Goal: Task Accomplishment & Management: Use online tool/utility

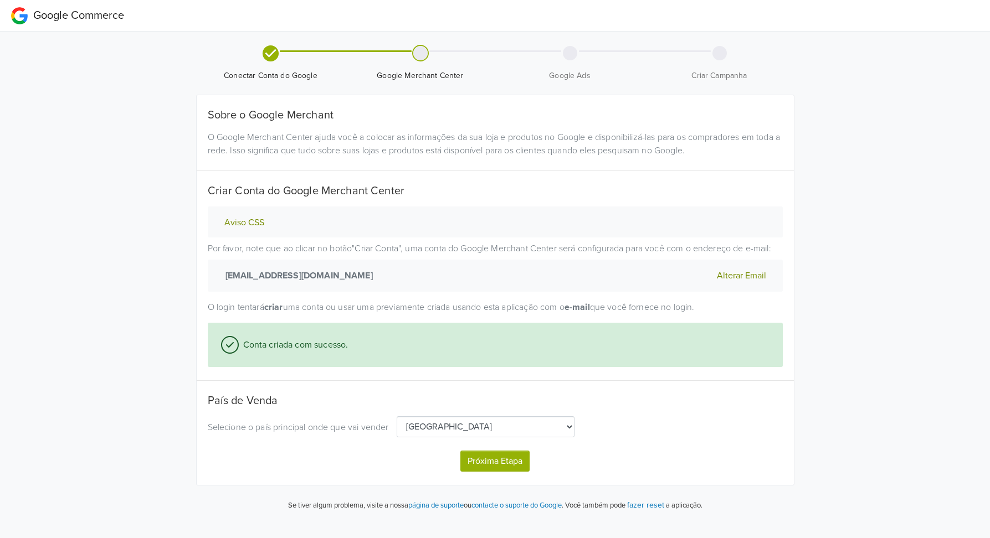
select select "pt"
click at [494, 465] on button "Próxima Etapa" at bounding box center [494, 461] width 69 height 21
select select "pt"
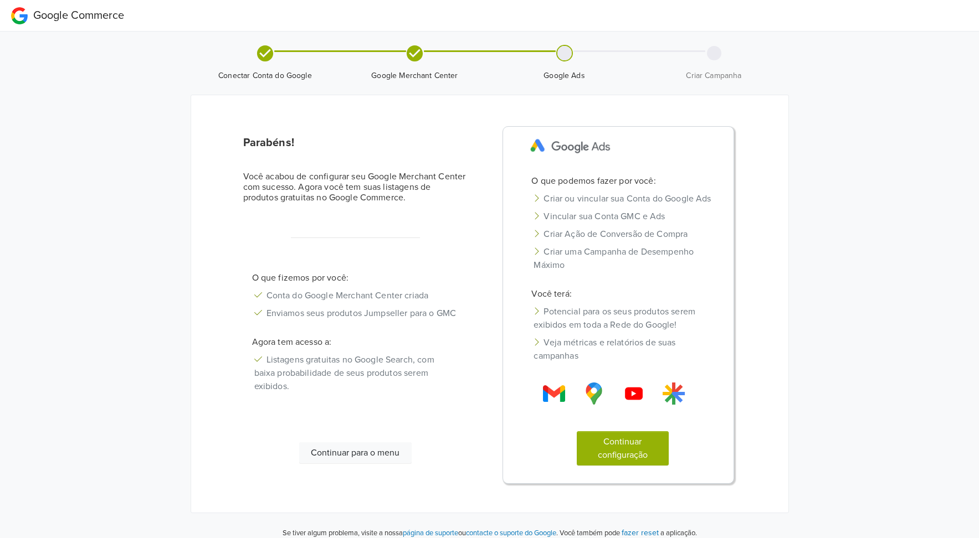
click at [607, 466] on button "Continuar configuração" at bounding box center [623, 448] width 92 height 34
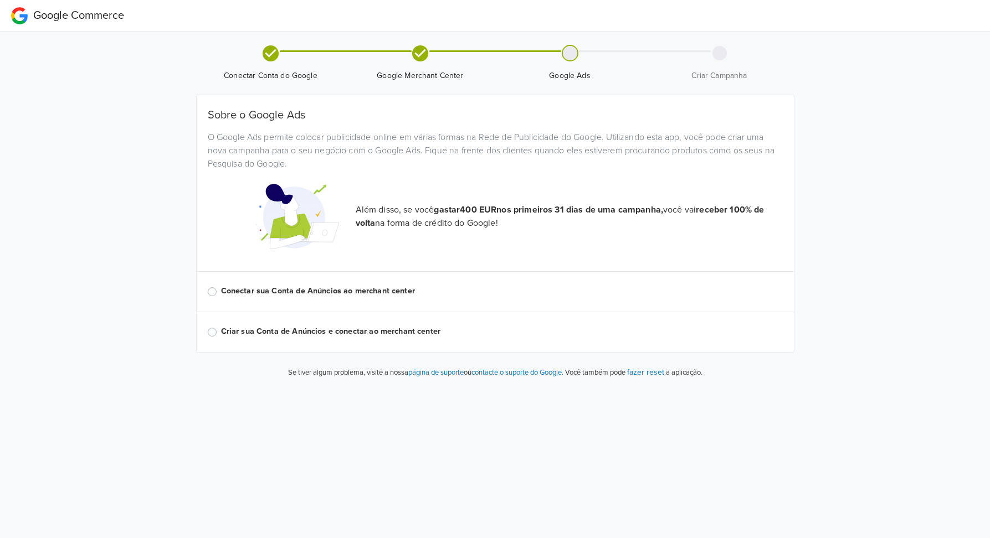
click at [221, 291] on label "Conectar sua Conta de Anúncios ao merchant center" at bounding box center [502, 291] width 562 height 12
click at [0, 0] on input "Conectar sua Conta de Anúncios ao merchant center" at bounding box center [0, 0] width 0 height 0
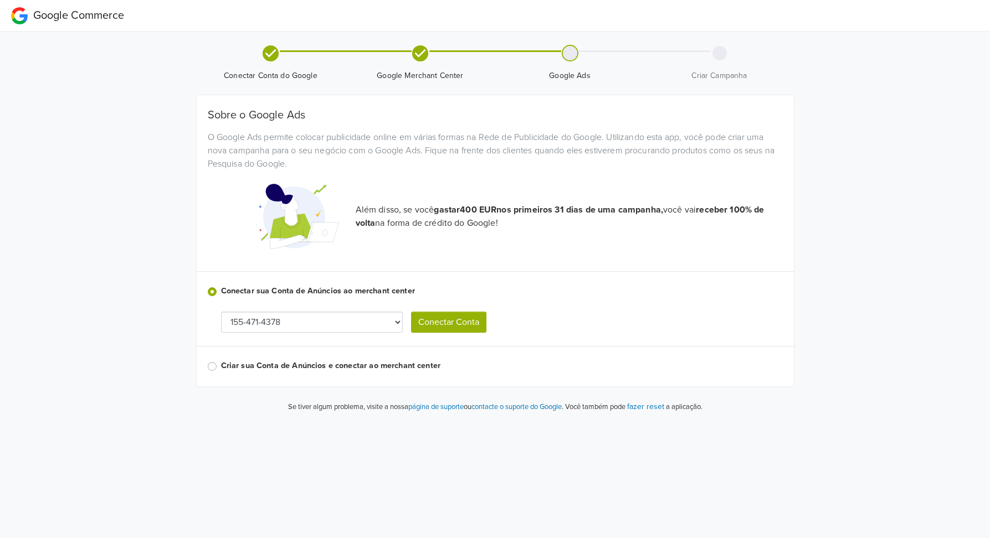
click at [477, 318] on button "Conectar Conta" at bounding box center [448, 322] width 75 height 21
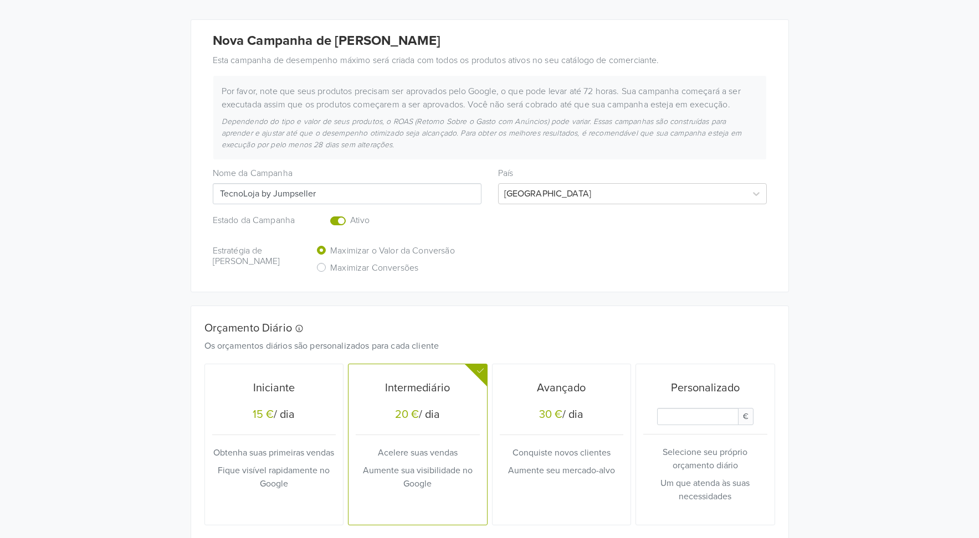
scroll to position [148, 0]
click at [330, 266] on label "Maximizar Conversões" at bounding box center [374, 268] width 88 height 17
click at [0, 0] on input "Maximizar Conversões" at bounding box center [0, 0] width 0 height 0
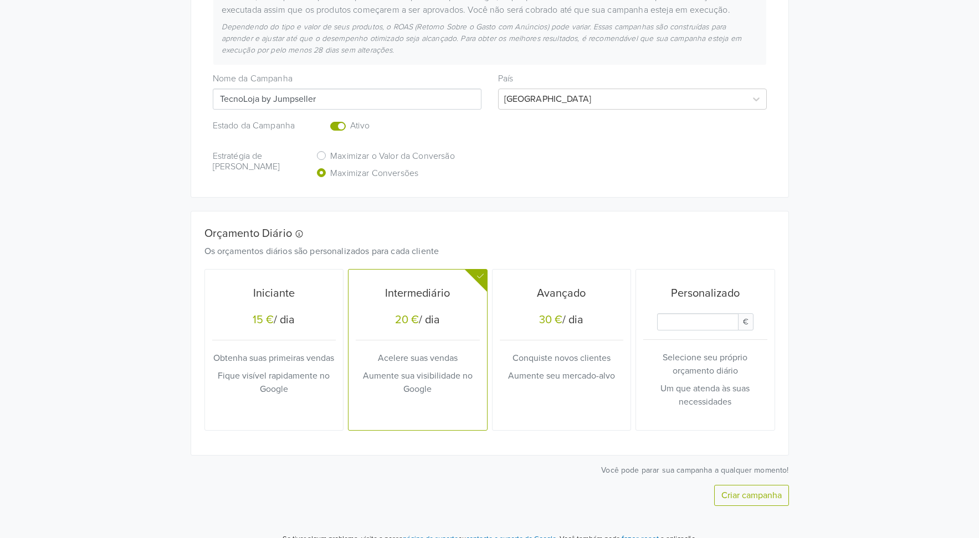
scroll to position [243, 0]
click at [297, 348] on div "Iniciante 15 € / dia Obtenha suas primeiras vendas Fique visível rapidamente no…" at bounding box center [274, 349] width 124 height 153
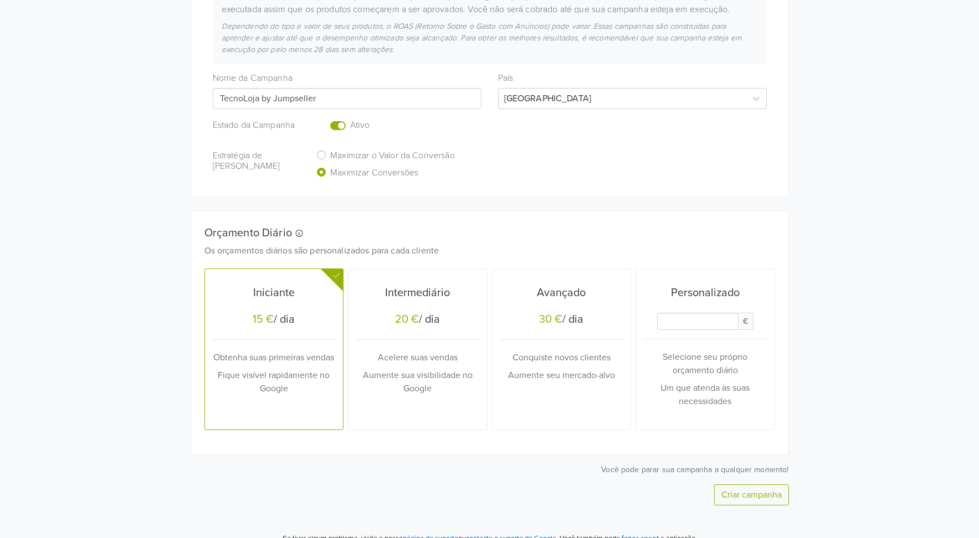
click at [690, 324] on input "Daily Custom Budget" at bounding box center [697, 321] width 81 height 17
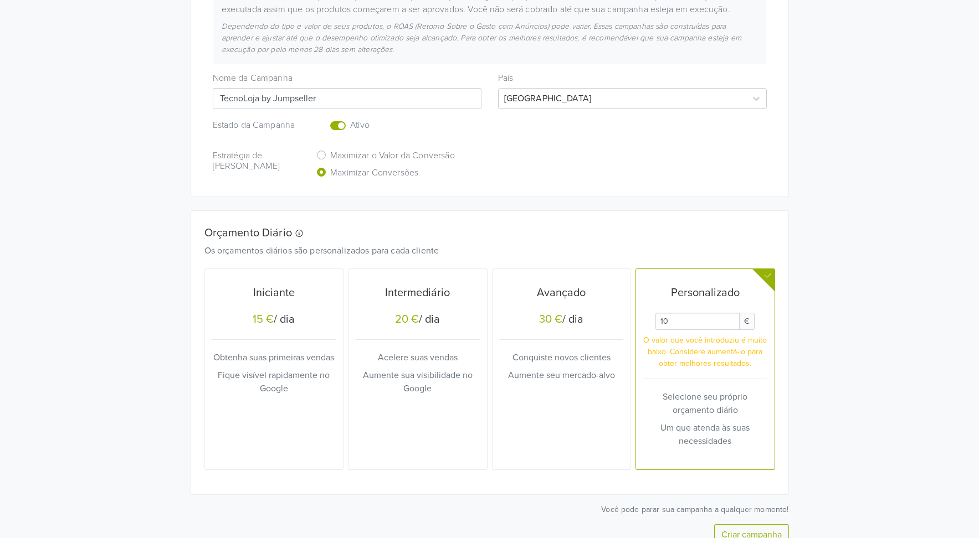
type input "1"
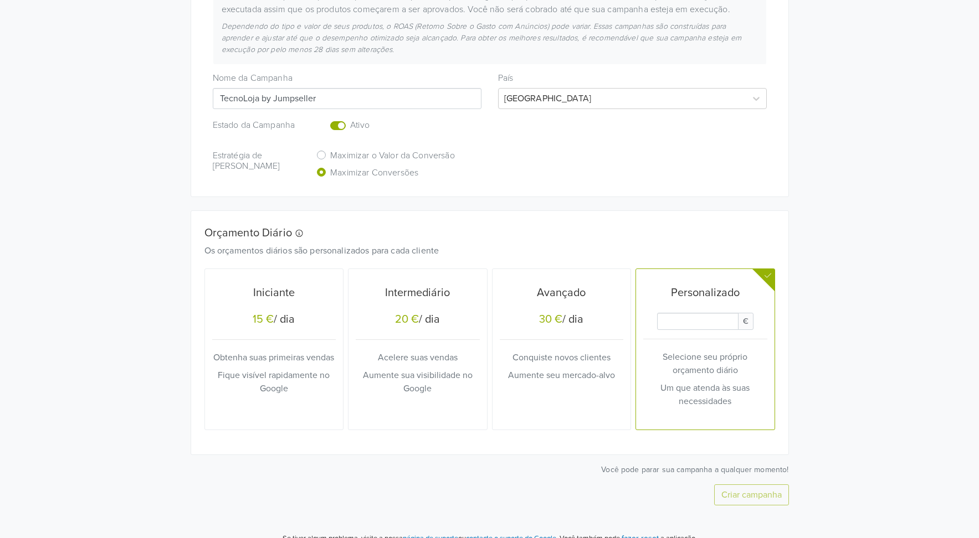
click at [268, 321] on div "15 €" at bounding box center [263, 319] width 21 height 13
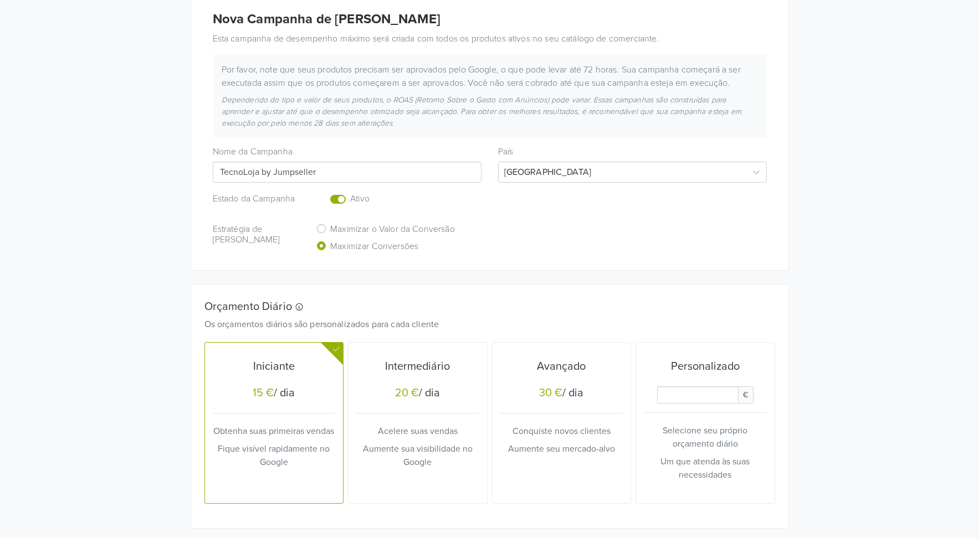
scroll to position [232, 0]
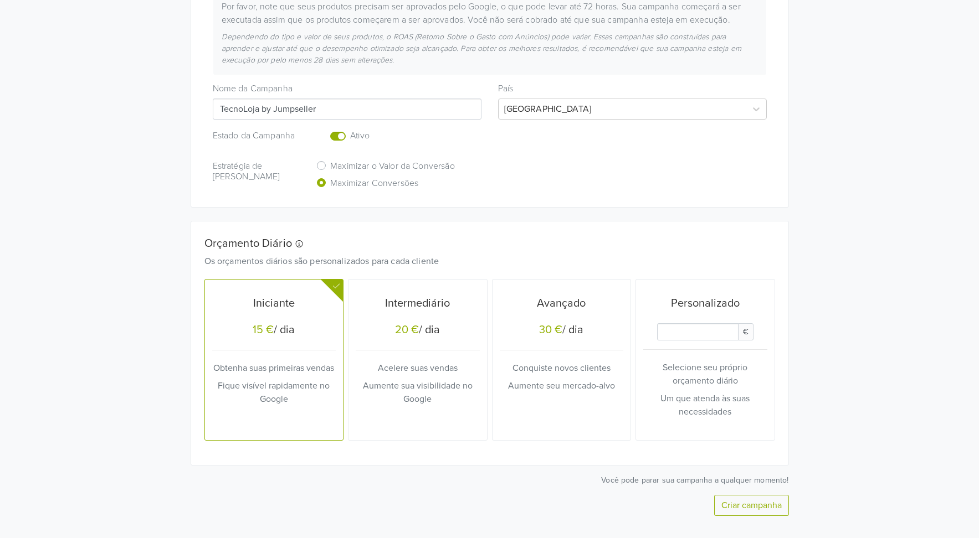
click at [690, 333] on input "Daily Custom Budget" at bounding box center [697, 331] width 81 height 17
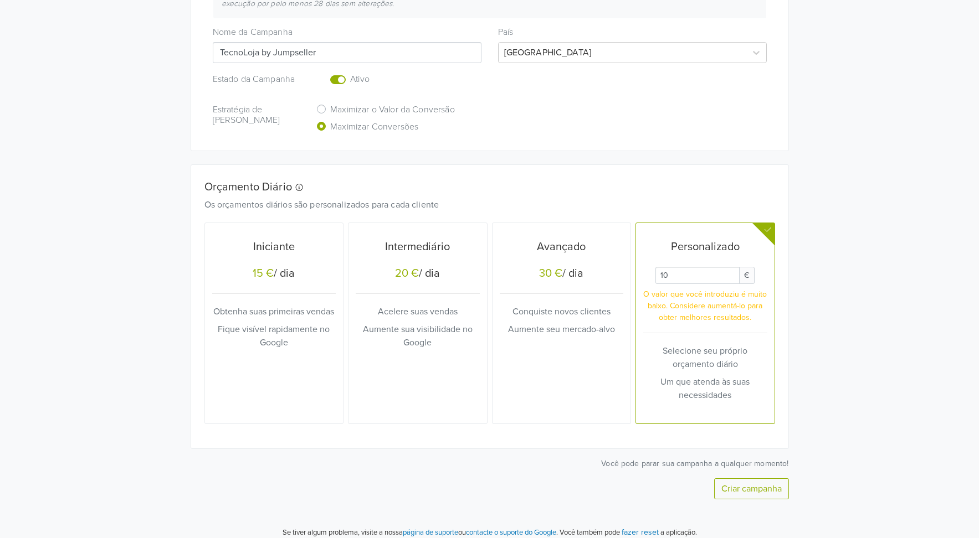
scroll to position [297, 0]
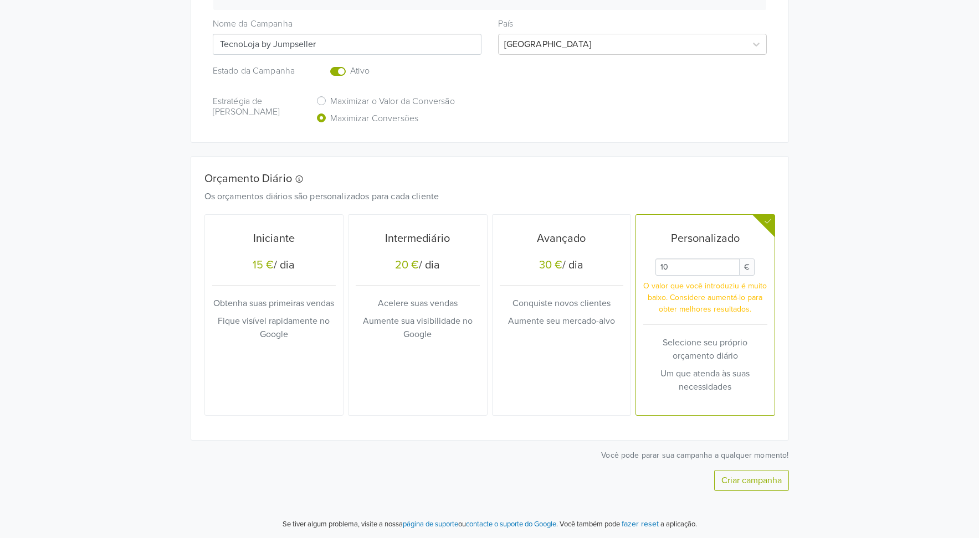
type input "10"
click at [748, 476] on button "Criar campanha" at bounding box center [751, 480] width 75 height 21
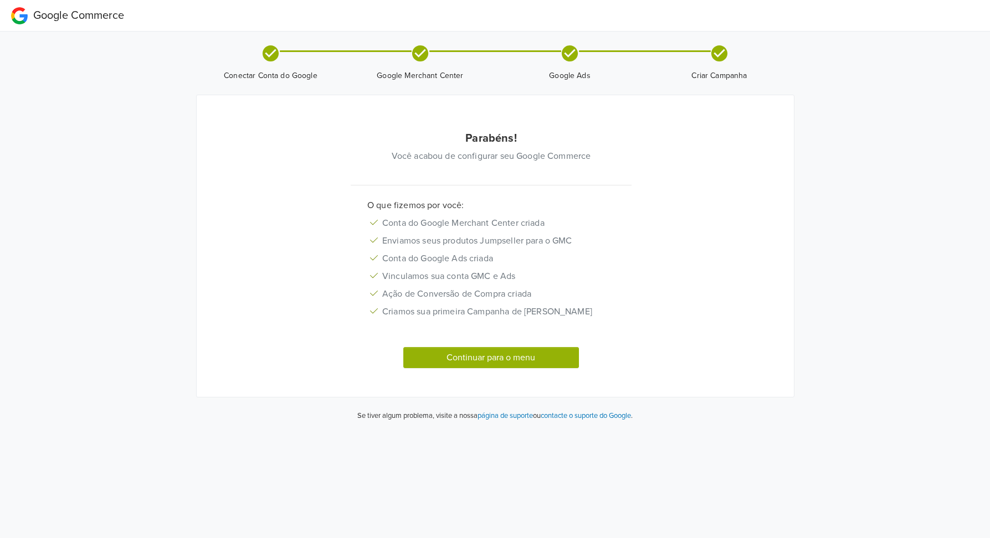
click at [403, 347] on button "Continuar para o menu" at bounding box center [491, 357] width 176 height 21
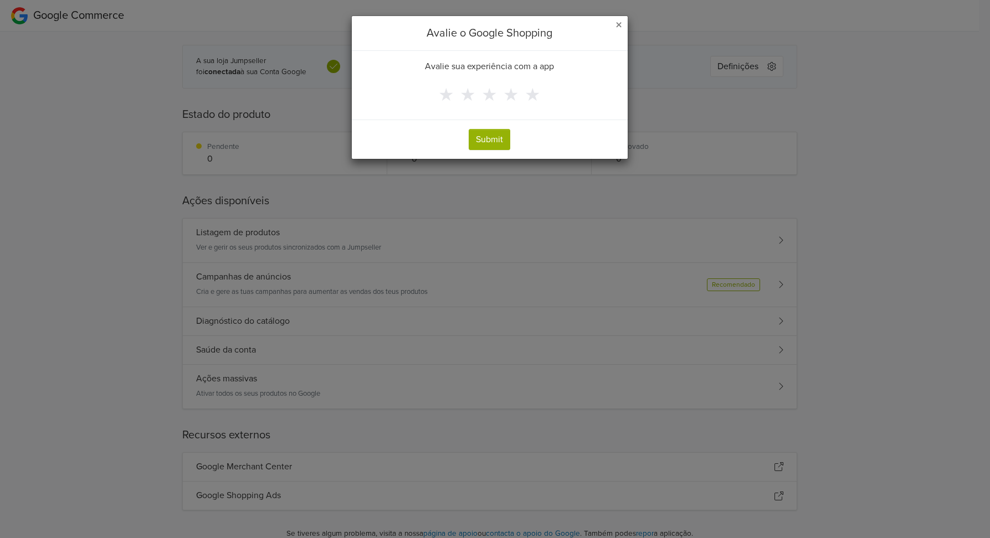
click at [611, 25] on div "Avalie o Google Shopping" at bounding box center [490, 33] width 276 height 35
click at [612, 25] on div "Avalie o Google Shopping" at bounding box center [490, 33] width 276 height 35
drag, startPoint x: 623, startPoint y: 27, endPoint x: 614, endPoint y: 27, distance: 8.9
click at [614, 27] on div "Avalie o Google Shopping" at bounding box center [490, 33] width 276 height 35
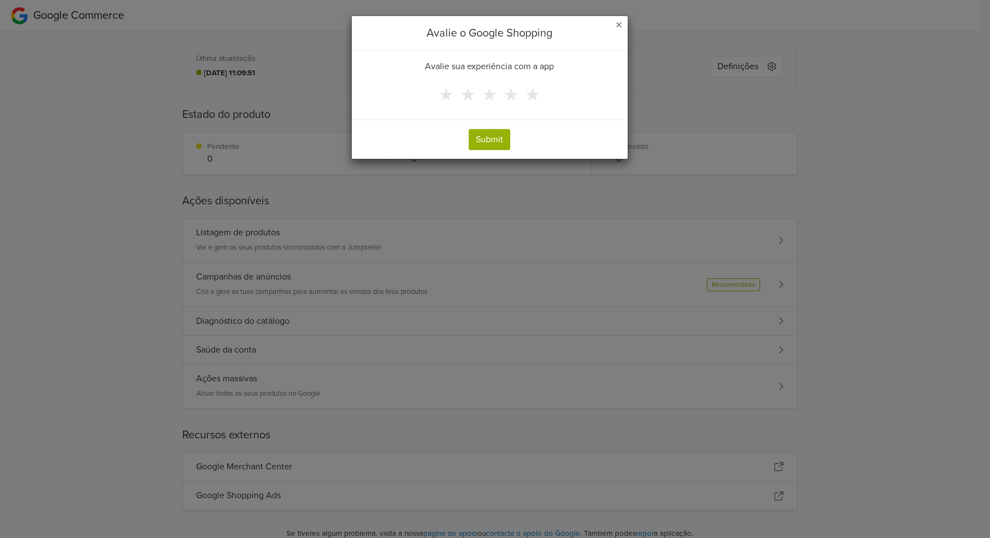
click at [619, 27] on span "×" at bounding box center [618, 25] width 7 height 16
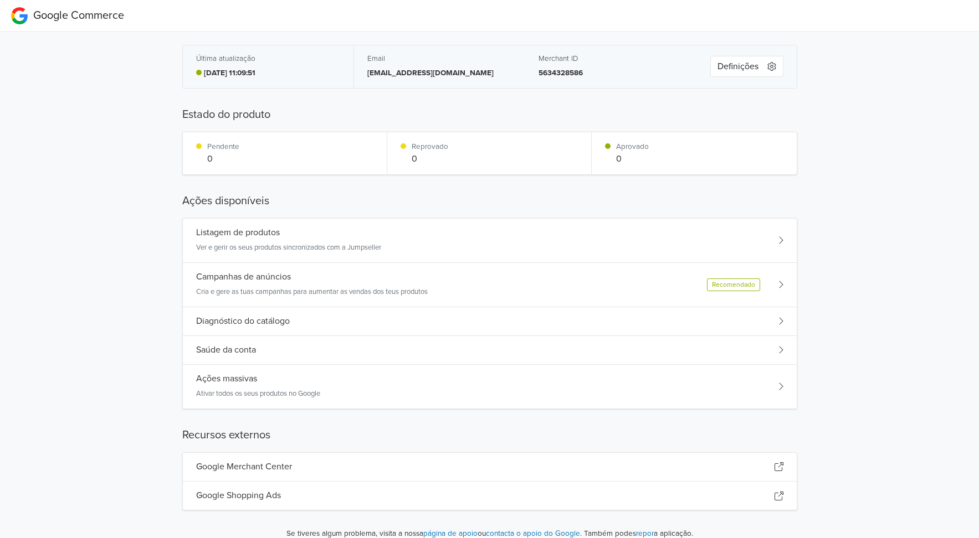
scroll to position [2, 0]
click at [605, 112] on h5 "Estado do produto" at bounding box center [489, 113] width 615 height 17
click at [420, 331] on div "Diagnóstico do catálogo" at bounding box center [490, 320] width 614 height 29
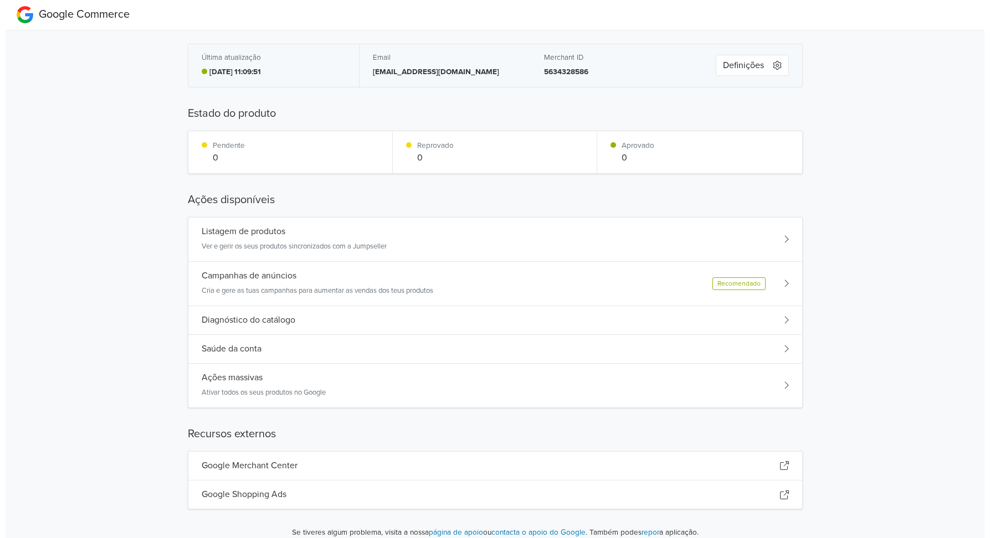
scroll to position [0, 0]
